Goal: Task Accomplishment & Management: Manage account settings

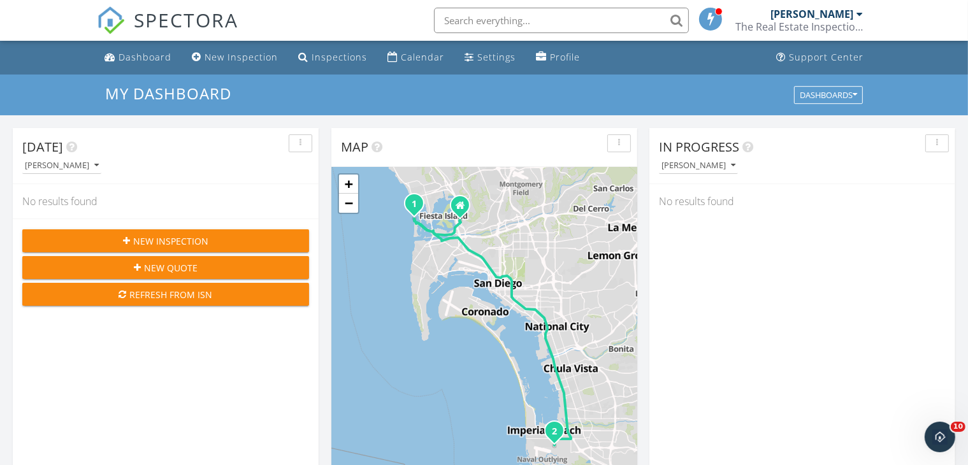
scroll to position [1182, 990]
click at [319, 54] on div "Inspections" at bounding box center [339, 57] width 55 height 12
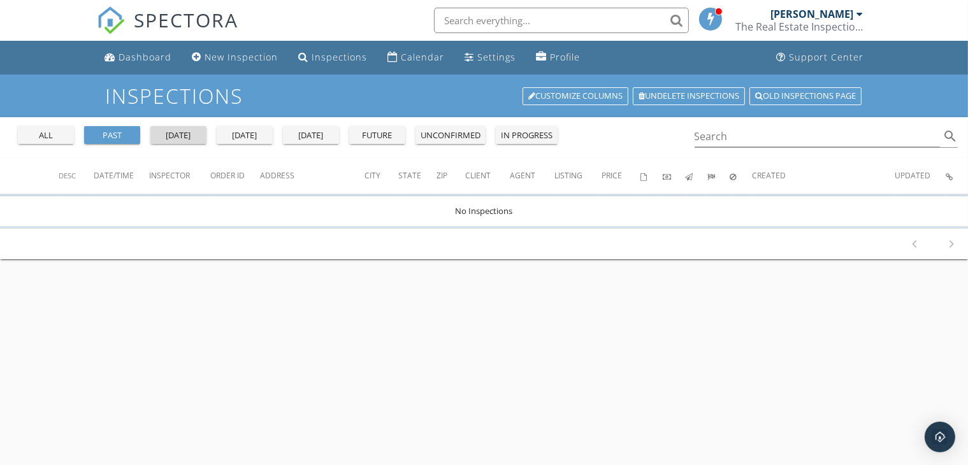
click at [184, 136] on div "yesterday" at bounding box center [178, 135] width 46 height 13
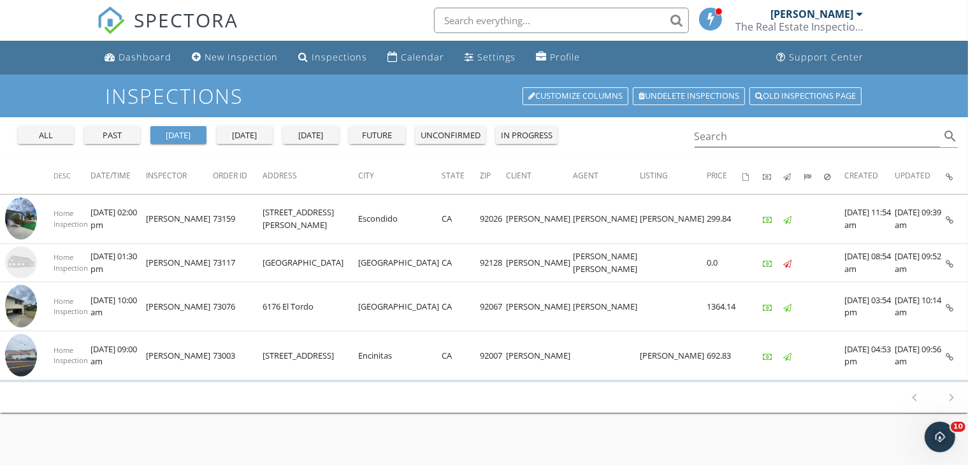
click at [26, 308] on img at bounding box center [21, 306] width 32 height 43
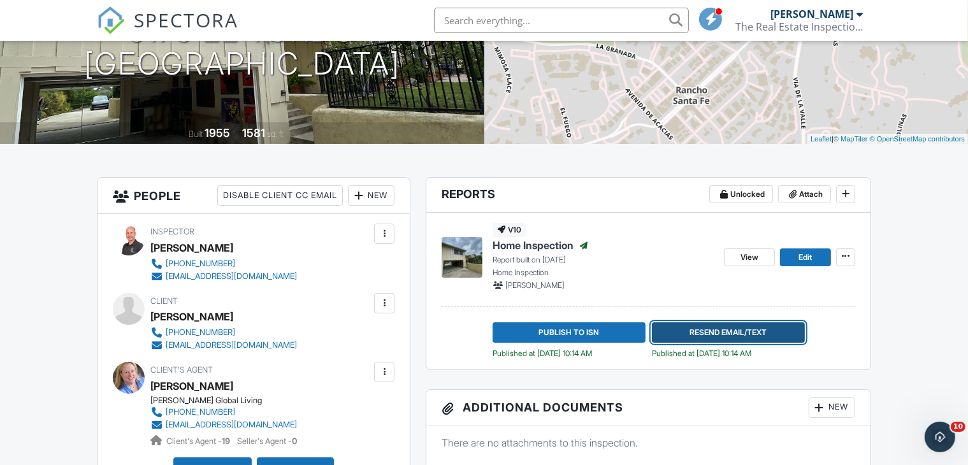
click at [724, 331] on span "Resend Email/Text" at bounding box center [727, 332] width 77 height 13
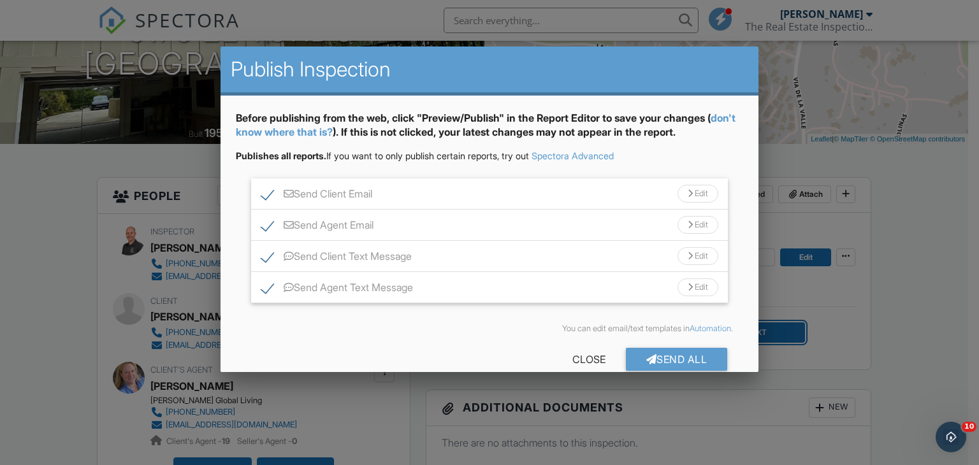
scroll to position [22, 0]
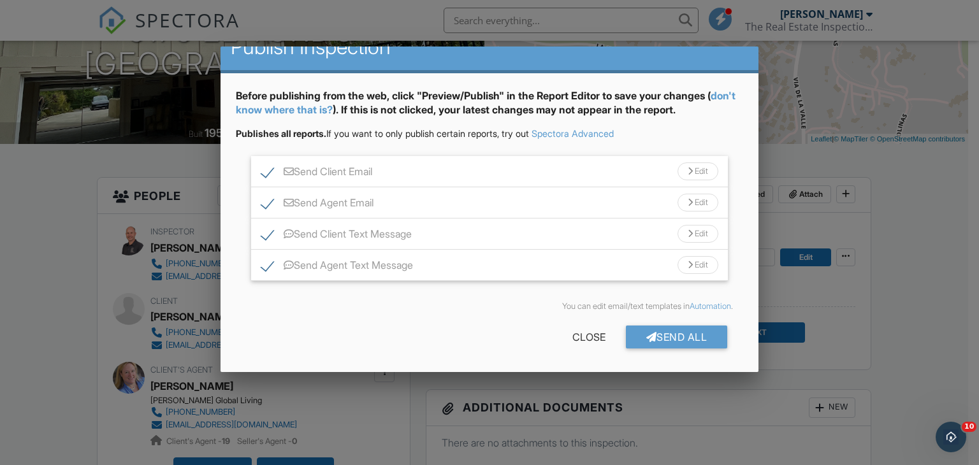
click at [261, 230] on label "Send Client Text Message" at bounding box center [336, 236] width 150 height 16
checkbox input "false"
click at [267, 264] on label "Send Agent Text Message" at bounding box center [337, 267] width 152 height 16
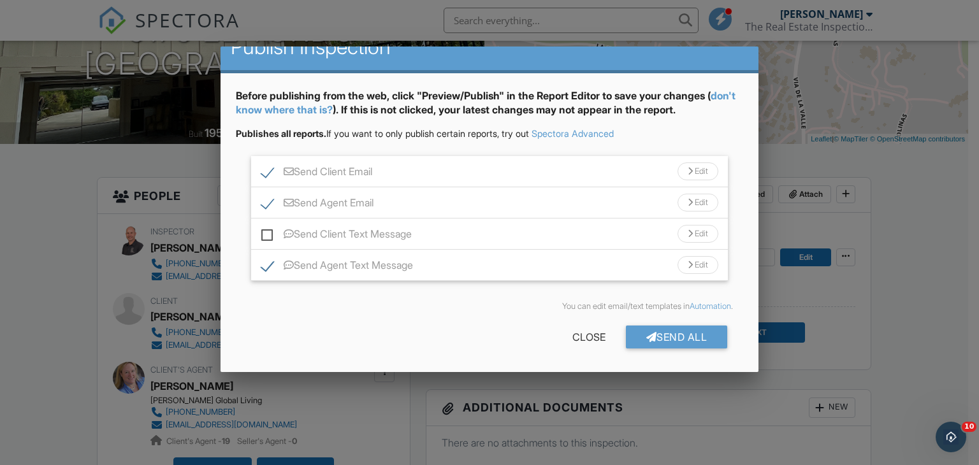
checkbox input "false"
click at [688, 205] on div "Edit" at bounding box center [697, 203] width 41 height 18
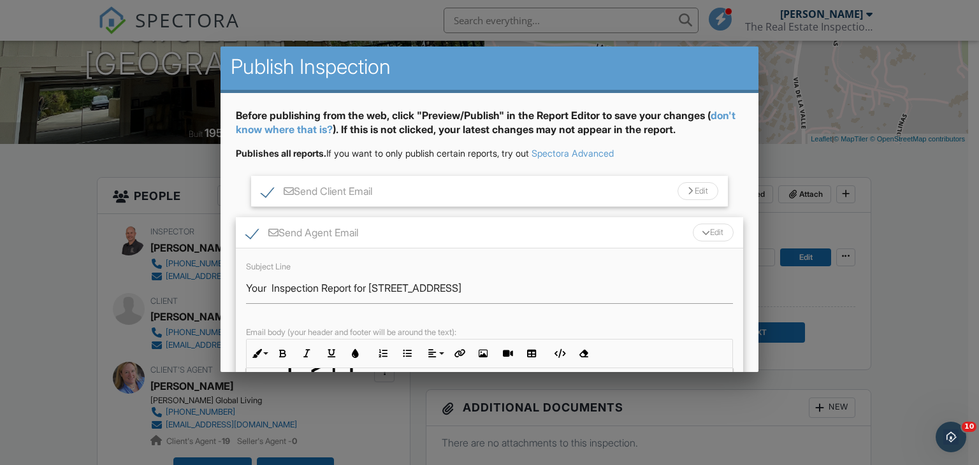
scroll to position [0, 0]
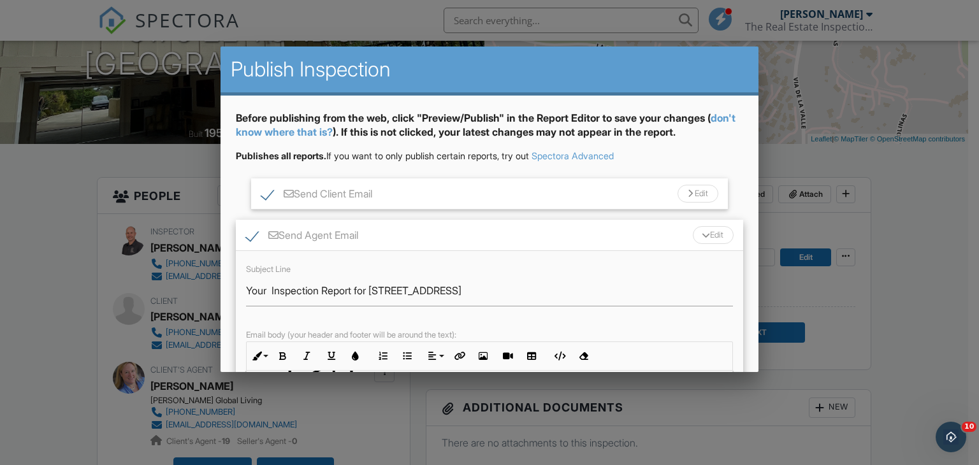
click at [702, 233] on div at bounding box center [706, 235] width 8 height 5
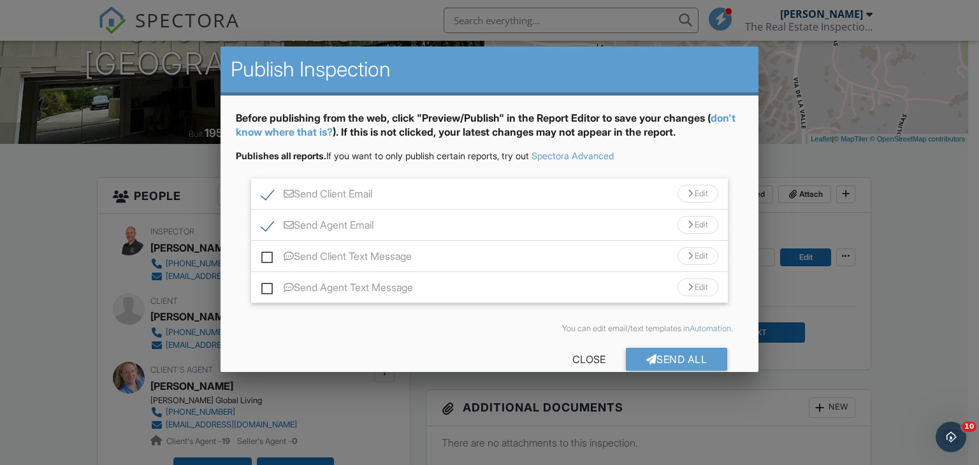
scroll to position [22, 0]
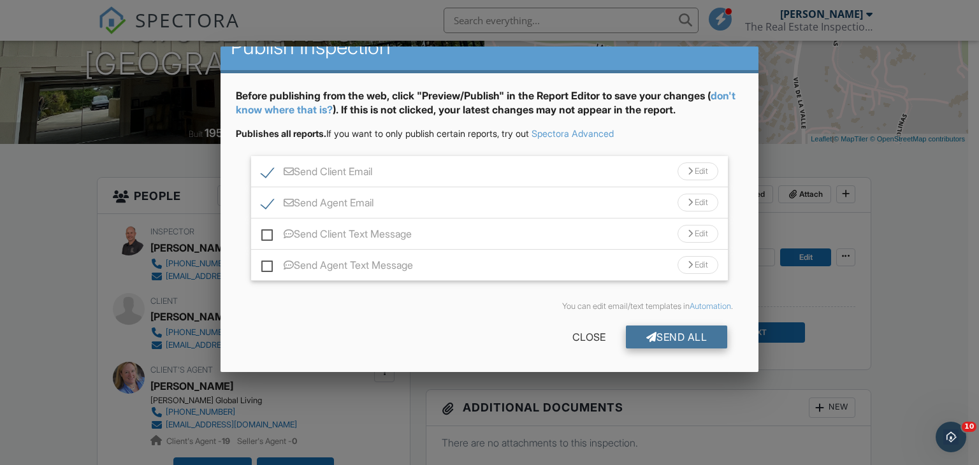
click at [647, 336] on div "Send All" at bounding box center [677, 337] width 102 height 23
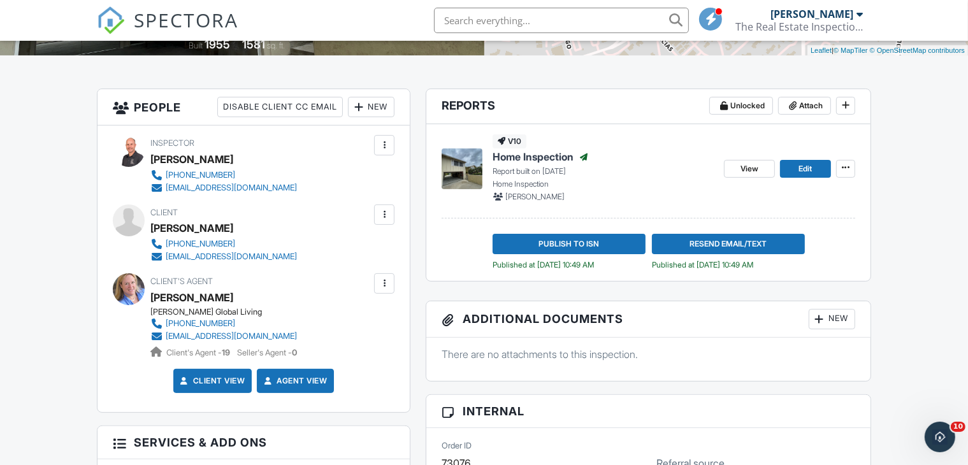
scroll to position [285, 0]
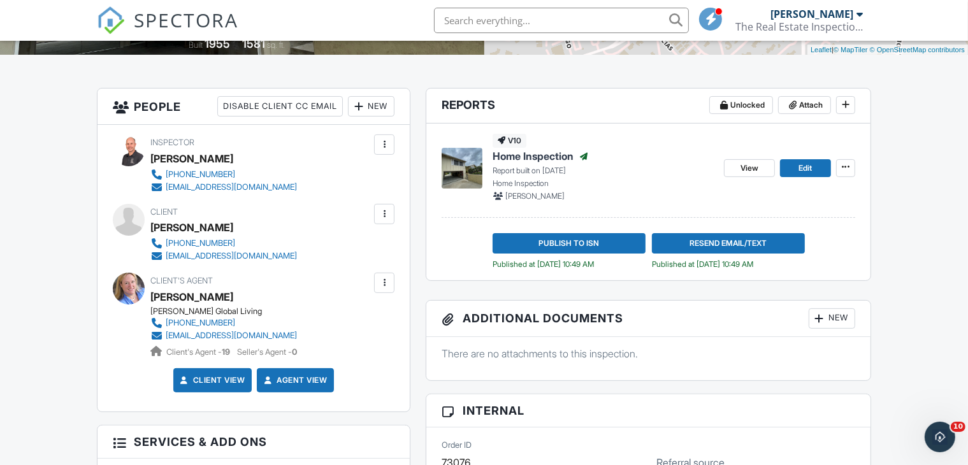
click at [208, 334] on div "[EMAIL_ADDRESS][DOMAIN_NAME]" at bounding box center [231, 336] width 131 height 10
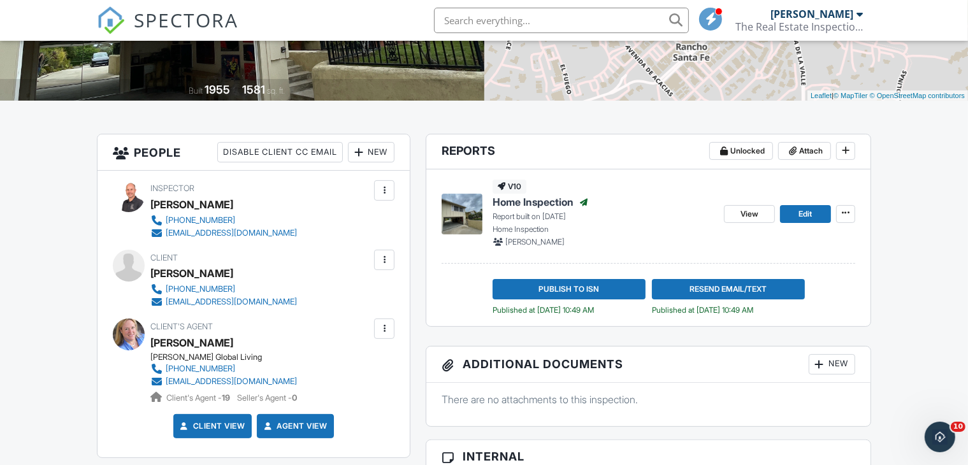
scroll to position [236, 0]
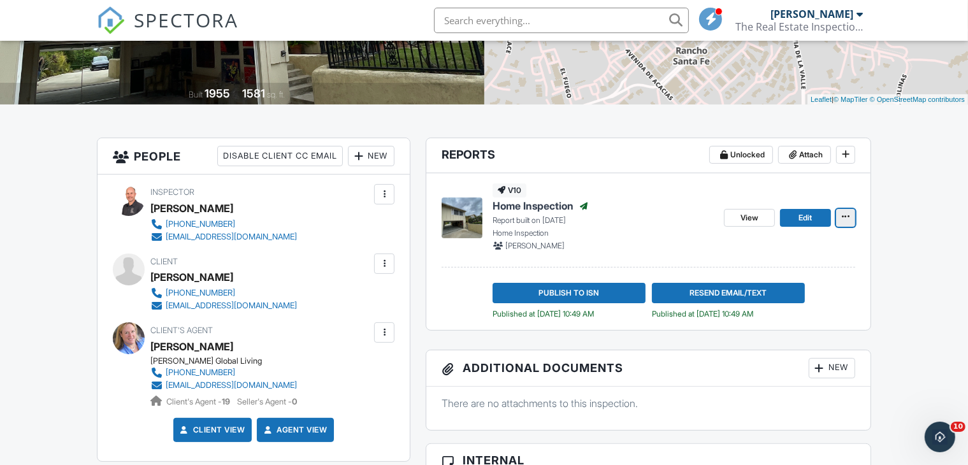
click at [850, 215] on span at bounding box center [845, 216] width 13 height 13
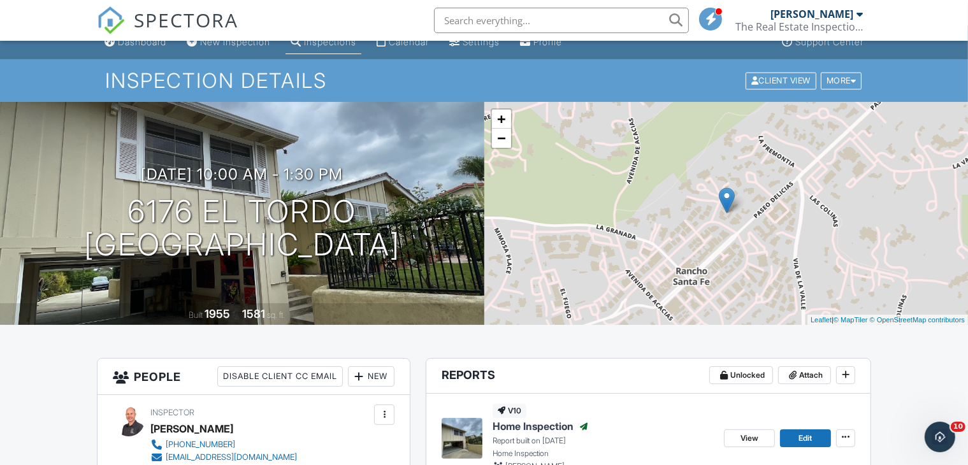
scroll to position [0, 0]
